Goal: Check status: Check status

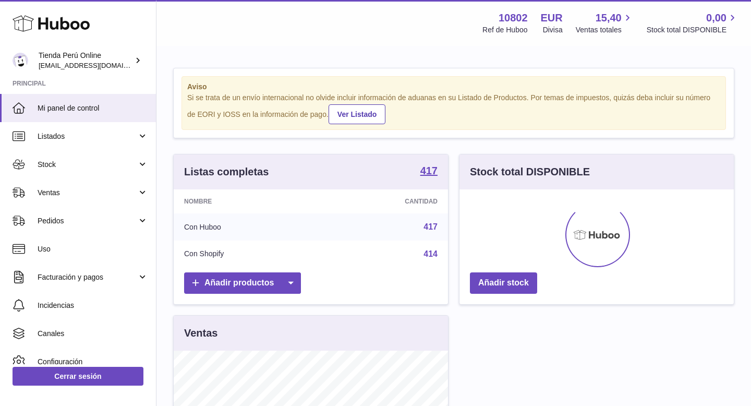
scroll to position [163, 274]
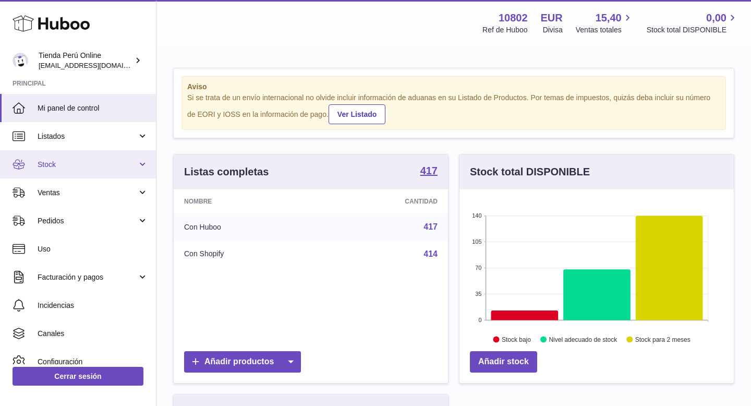
click at [79, 165] on span "Stock" at bounding box center [88, 165] width 100 height 10
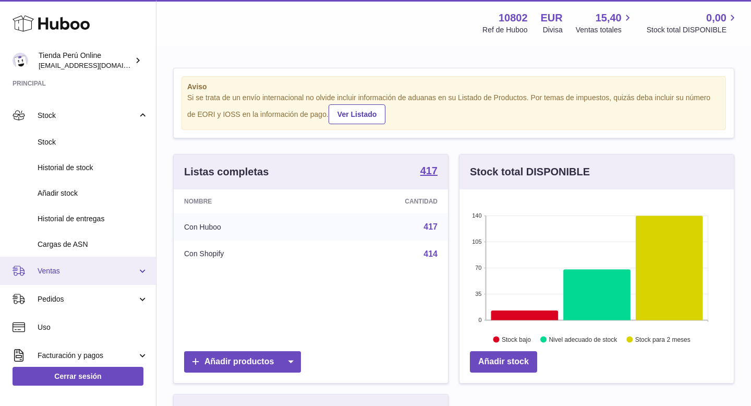
scroll to position [50, 0]
click at [90, 267] on span "Ventas" at bounding box center [88, 270] width 100 height 10
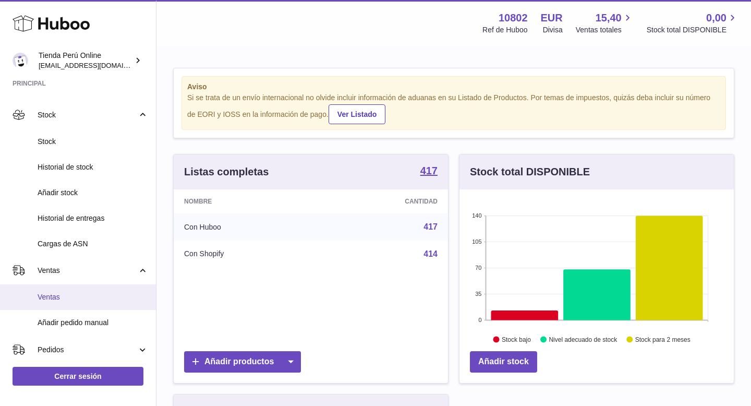
click at [86, 308] on link "Ventas" at bounding box center [78, 297] width 156 height 26
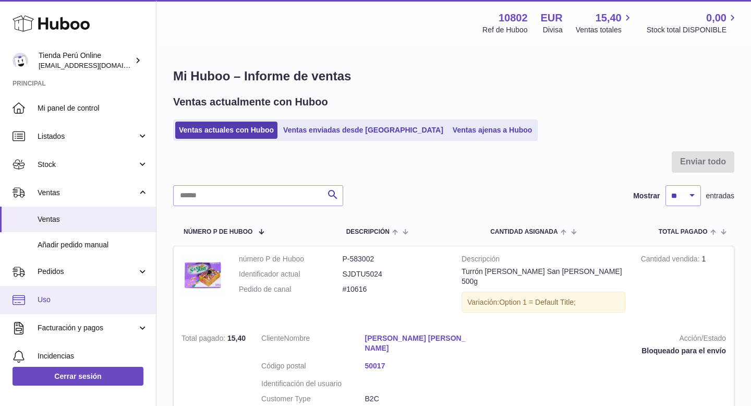
click at [86, 300] on span "Uso" at bounding box center [93, 300] width 111 height 10
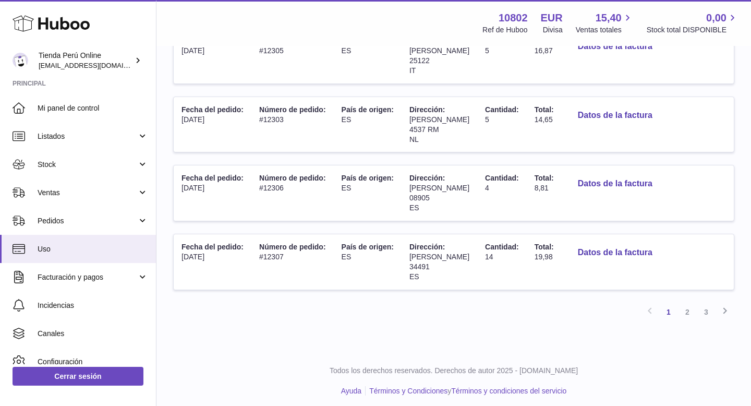
scroll to position [600, 0]
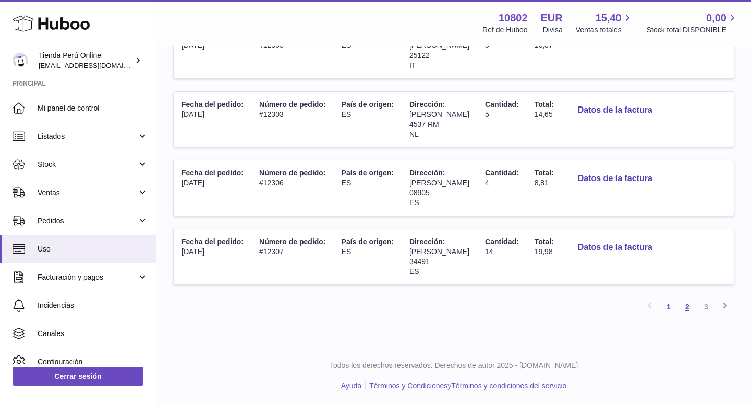
click at [691, 307] on link "2" at bounding box center [687, 306] width 19 height 19
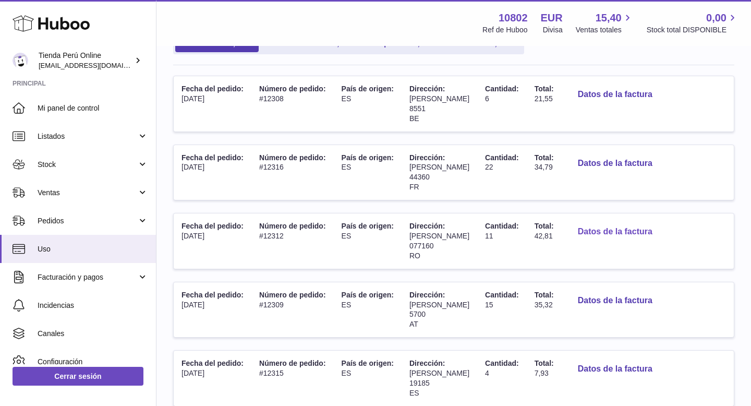
scroll to position [136, 0]
drag, startPoint x: 262, startPoint y: 236, endPoint x: 290, endPoint y: 237, distance: 28.2
click at [290, 237] on td "Número de pedido: #12312" at bounding box center [292, 240] width 82 height 55
copy td "12312"
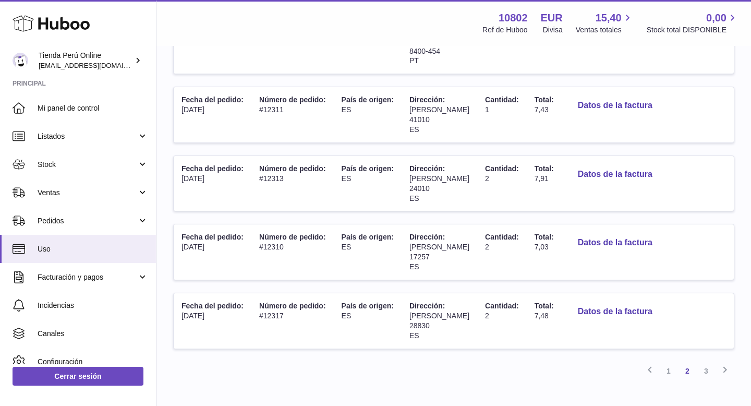
scroll to position [533, 0]
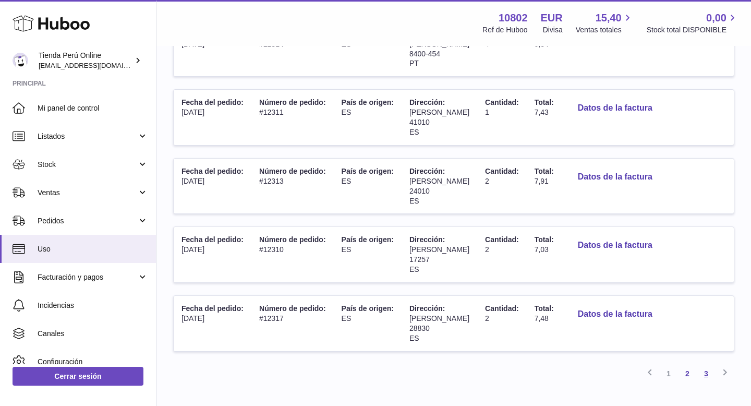
click at [706, 371] on link "3" at bounding box center [706, 373] width 19 height 19
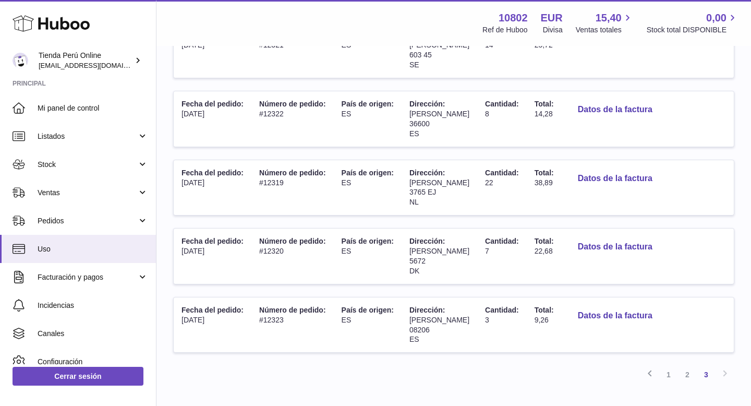
scroll to position [258, 0]
